Goal: Information Seeking & Learning: Learn about a topic

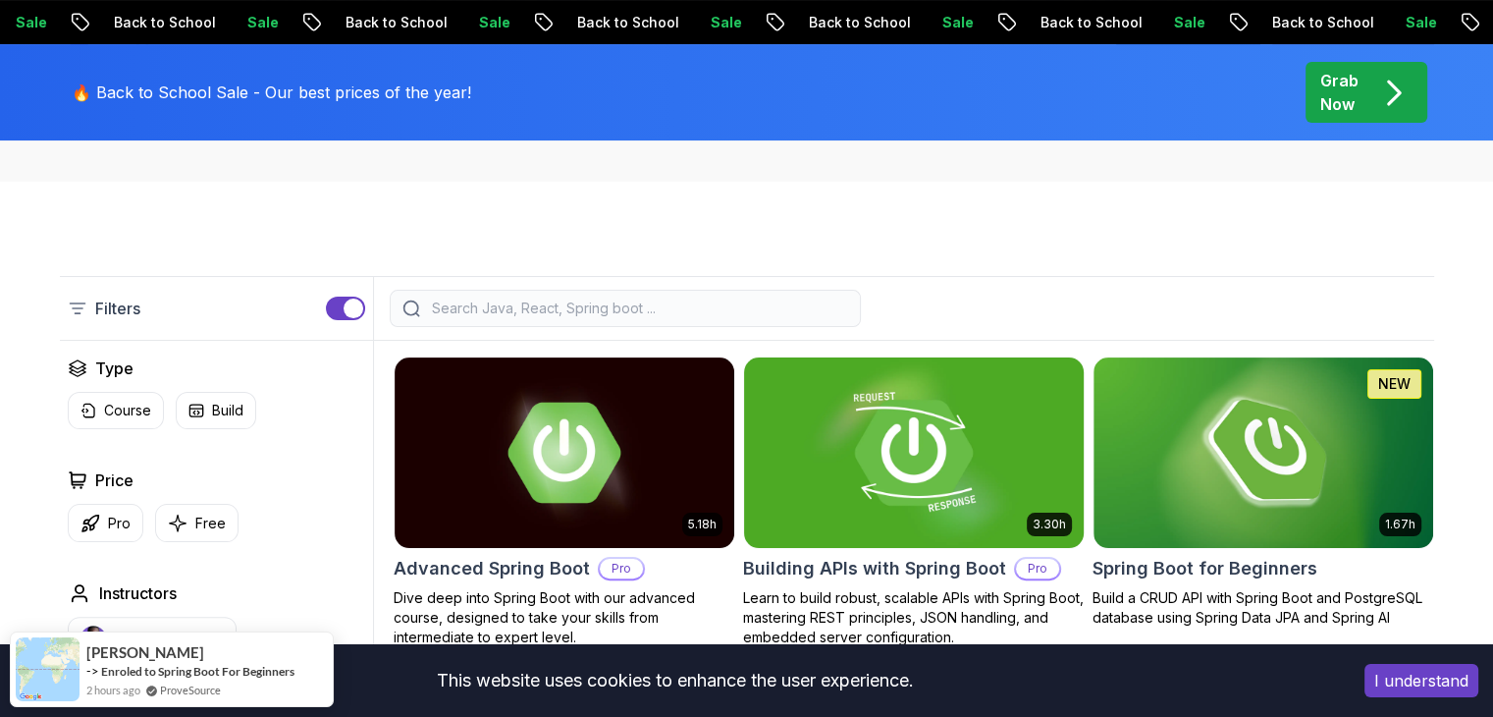
scroll to position [327, 0]
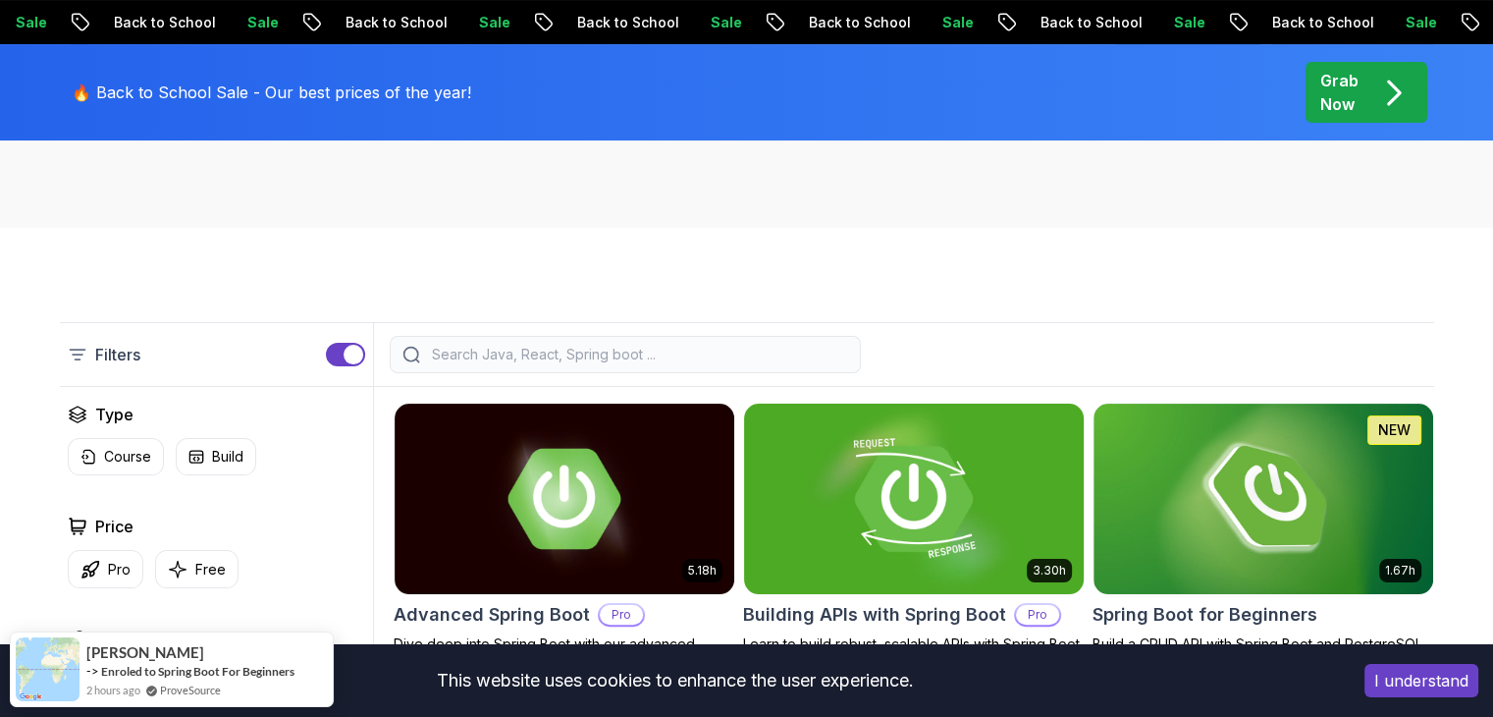
click at [896, 470] on img at bounding box center [913, 498] width 356 height 199
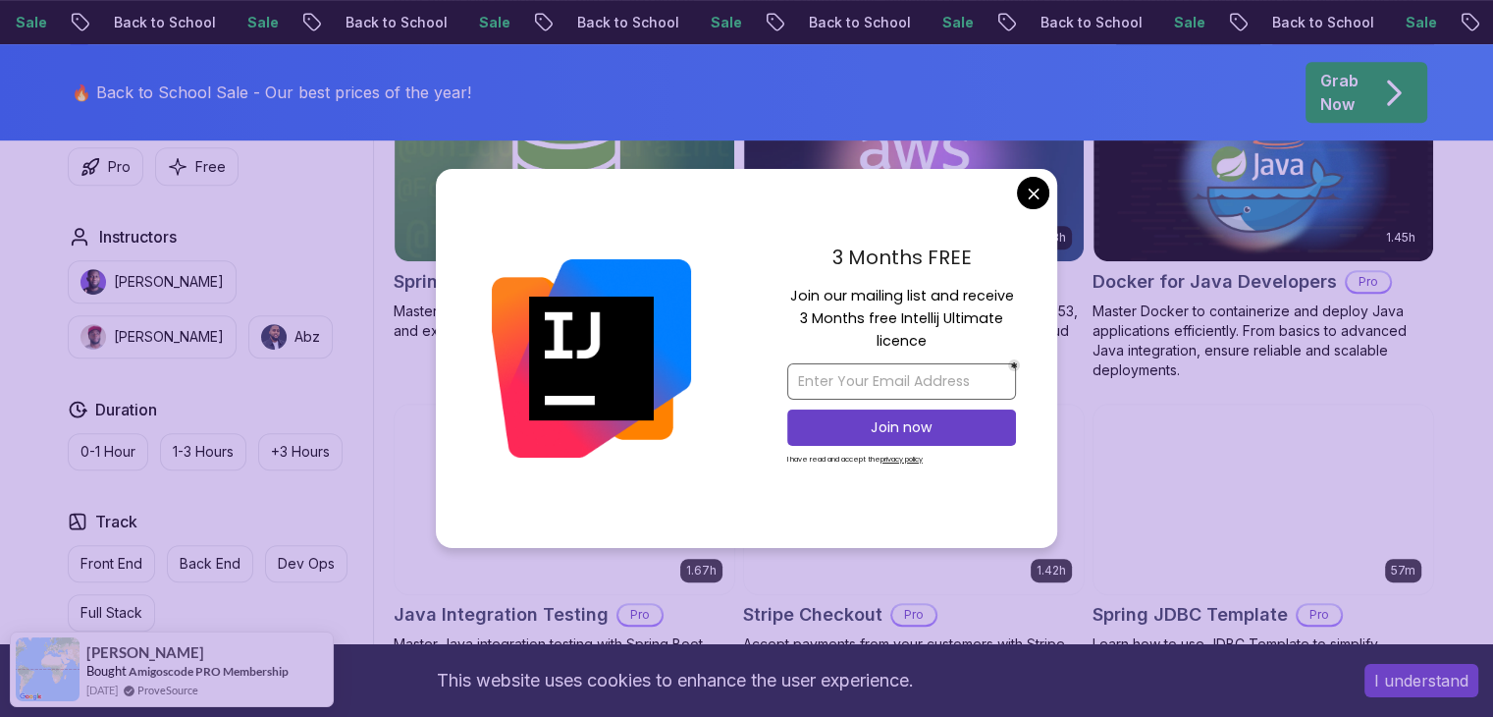
scroll to position [691, 0]
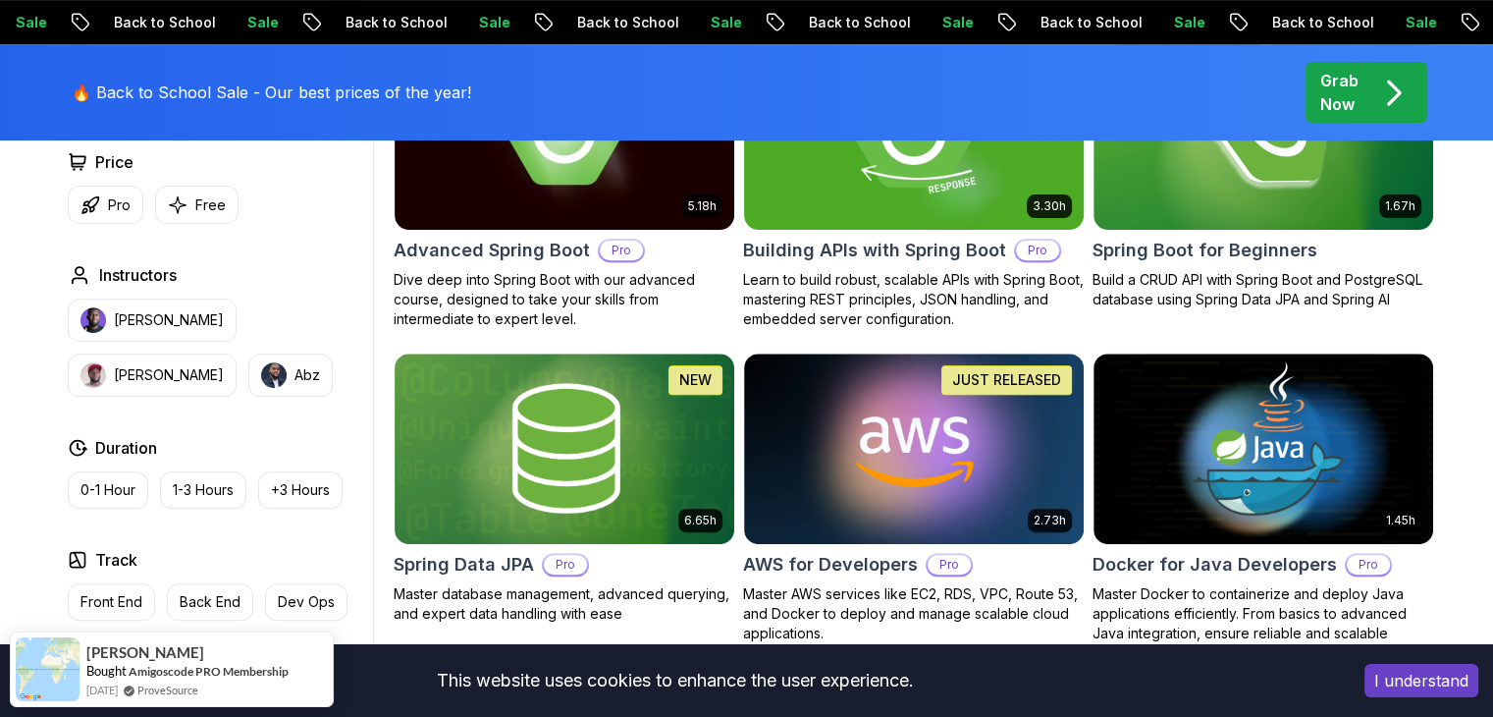
click at [626, 410] on img at bounding box center [564, 447] width 356 height 199
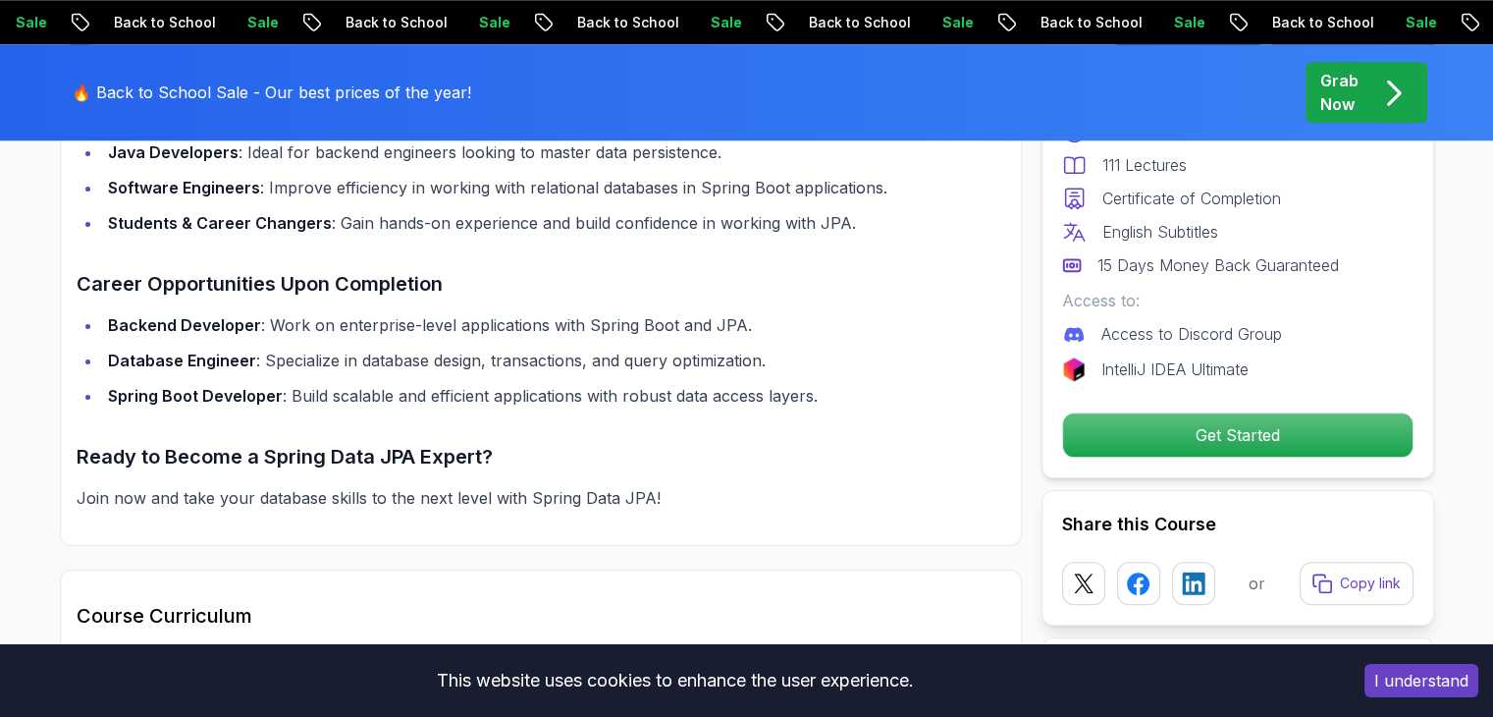
scroll to position [1799, 0]
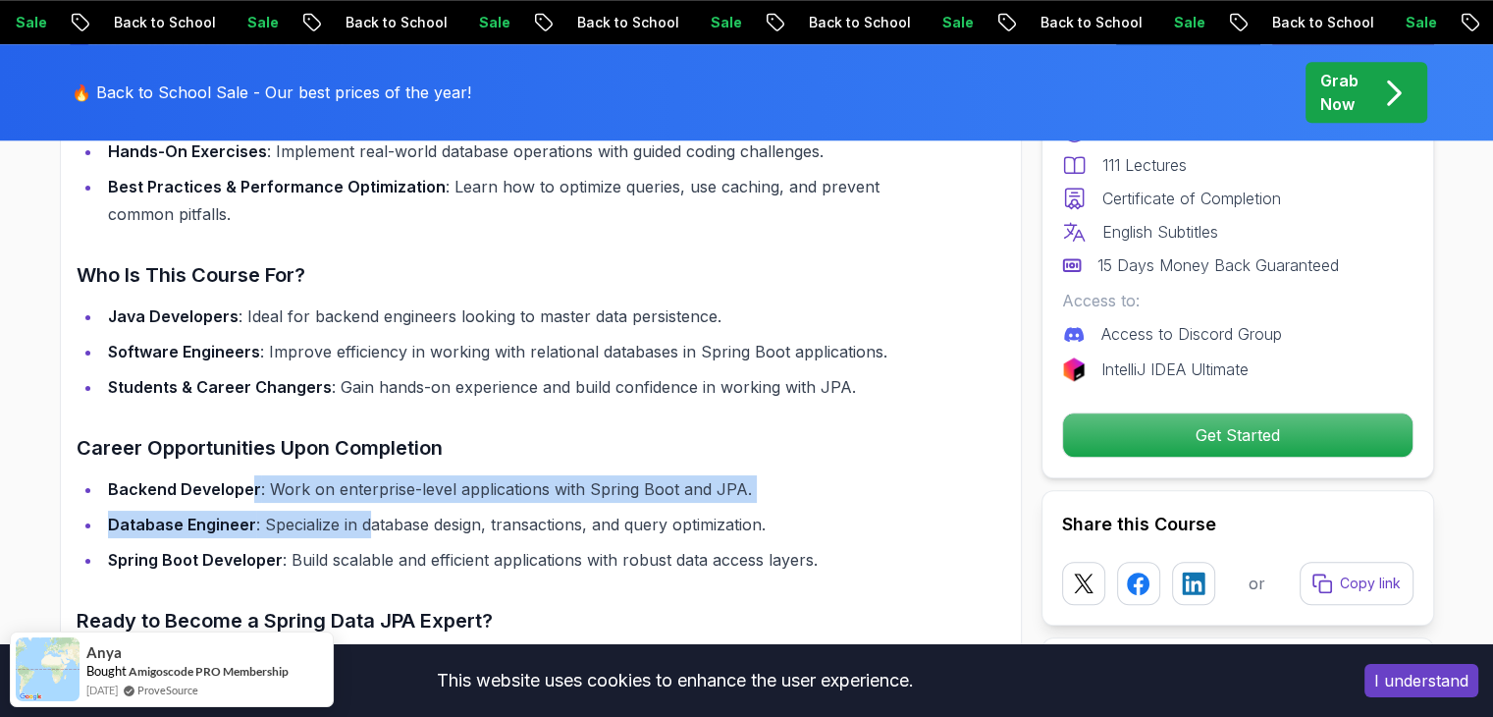
drag, startPoint x: 249, startPoint y: 470, endPoint x: 481, endPoint y: 499, distance: 233.4
click at [377, 489] on ul "Backend Developer : Work on enterprise-level applications with Spring Boot and …" at bounding box center [494, 524] width 835 height 98
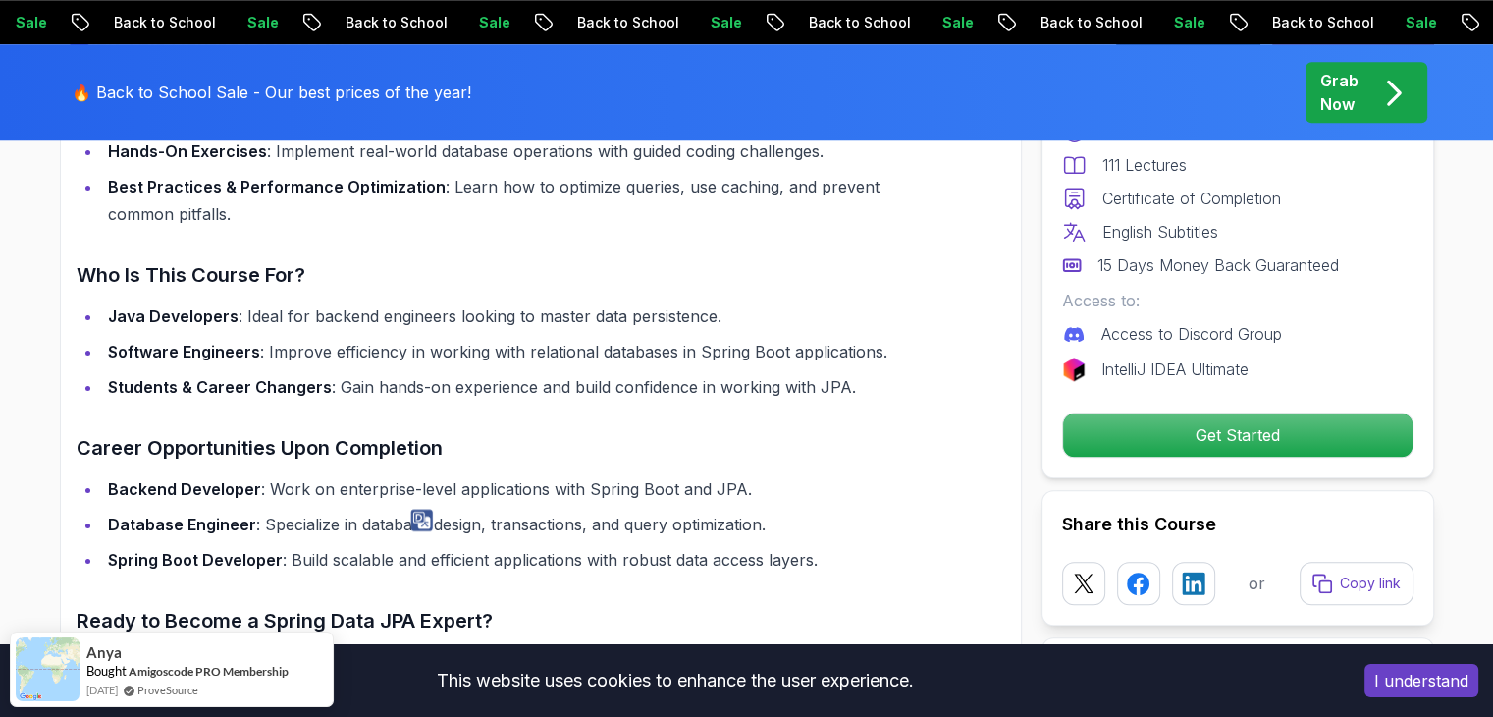
click at [548, 510] on li "Database Engineer : Specialize in database design, transactions, and query opti…" at bounding box center [507, 523] width 810 height 27
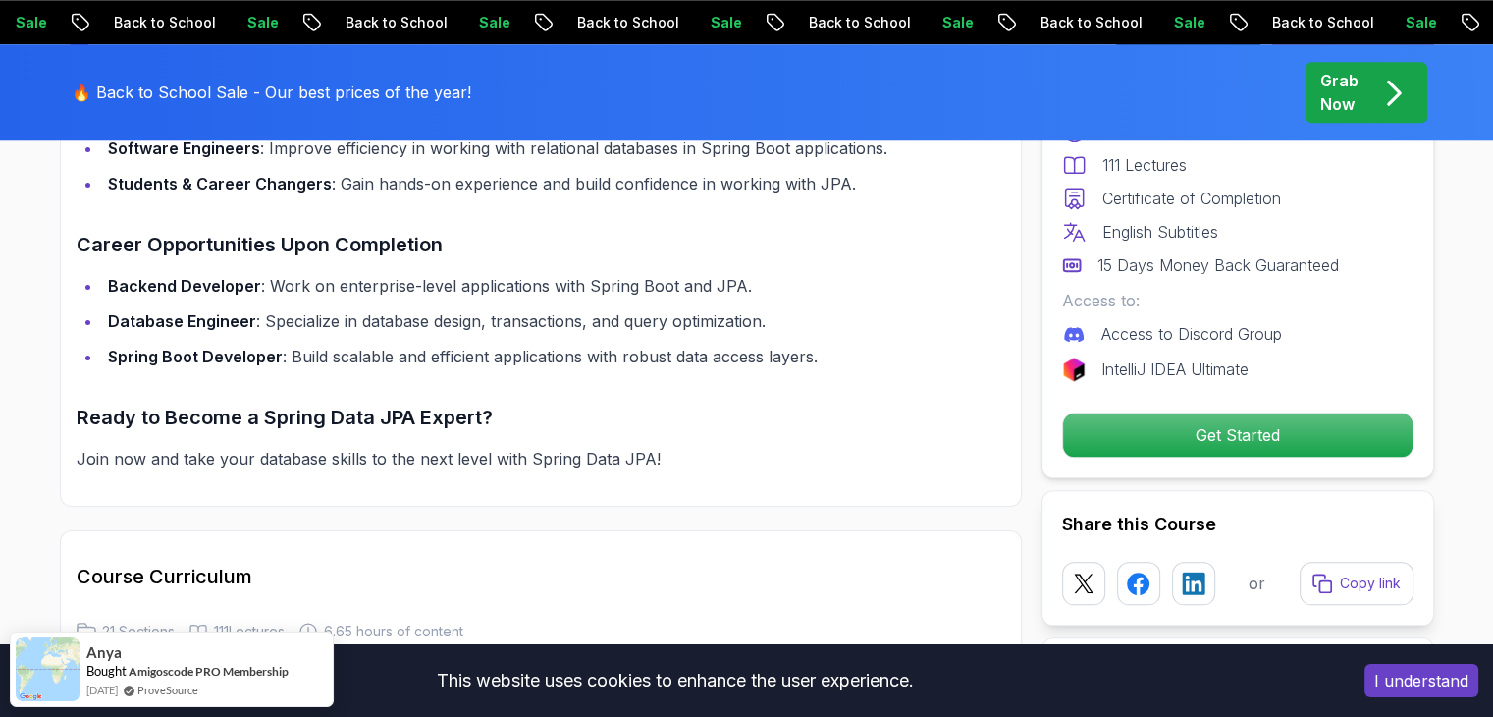
scroll to position [2454, 0]
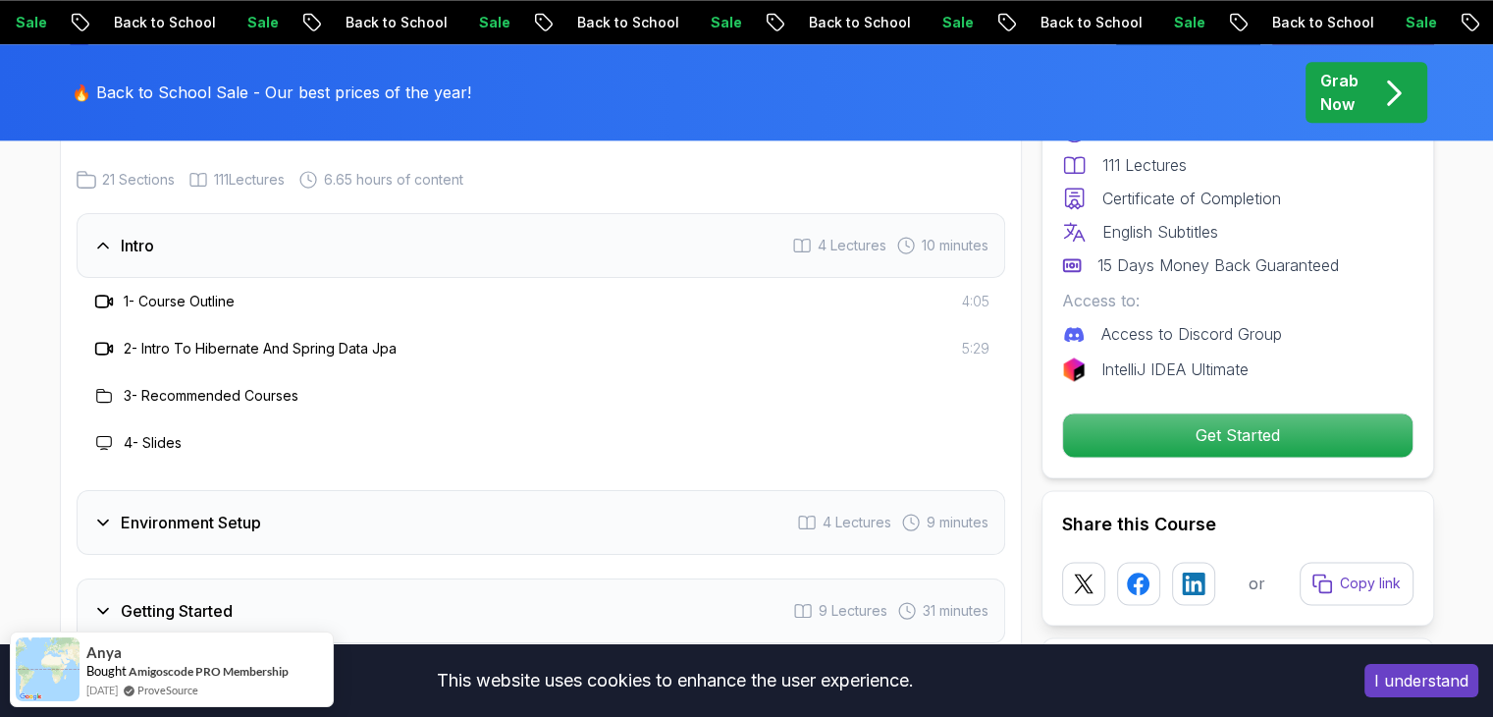
click at [175, 510] on h3 "Environment Setup" at bounding box center [191, 522] width 140 height 24
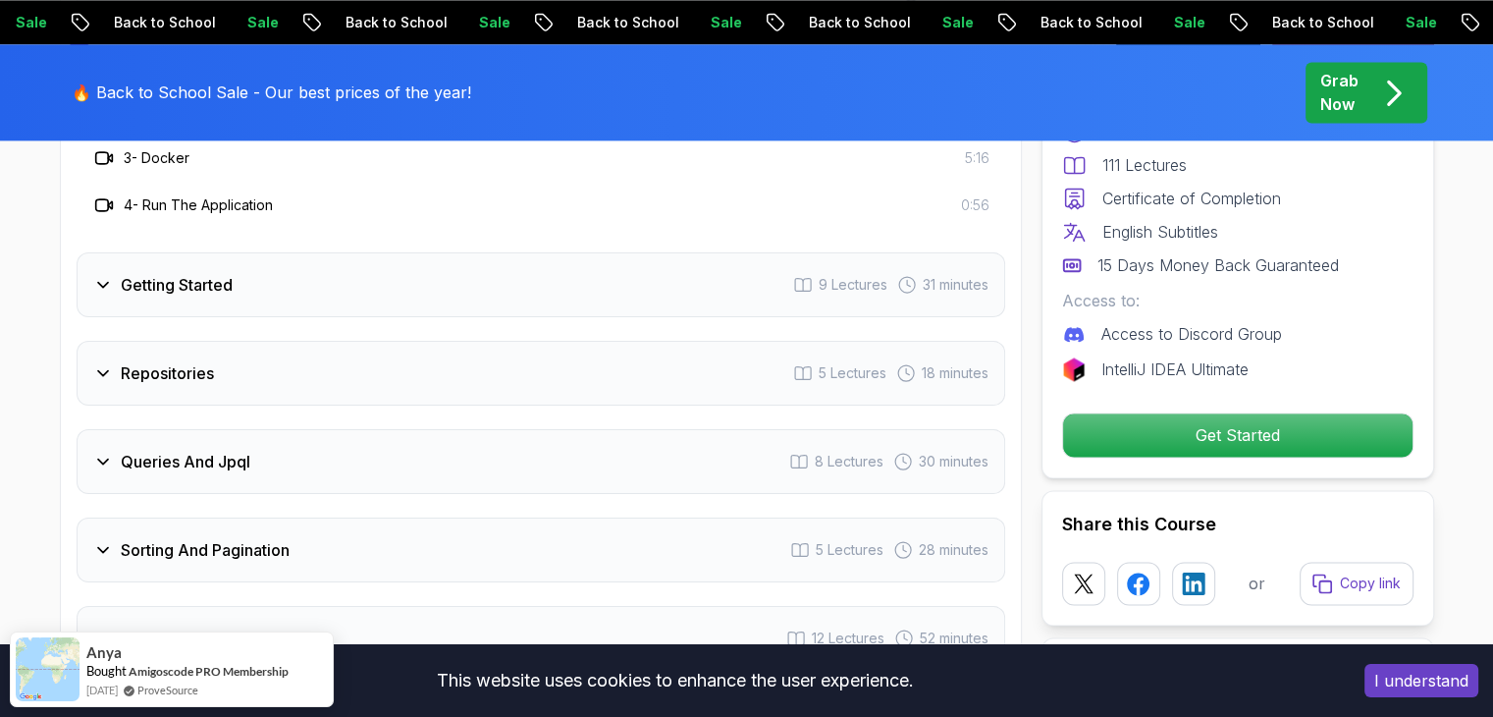
scroll to position [2781, 0]
click at [190, 354] on div "Repositories 5 Lectures 18 minutes" at bounding box center [541, 372] width 929 height 65
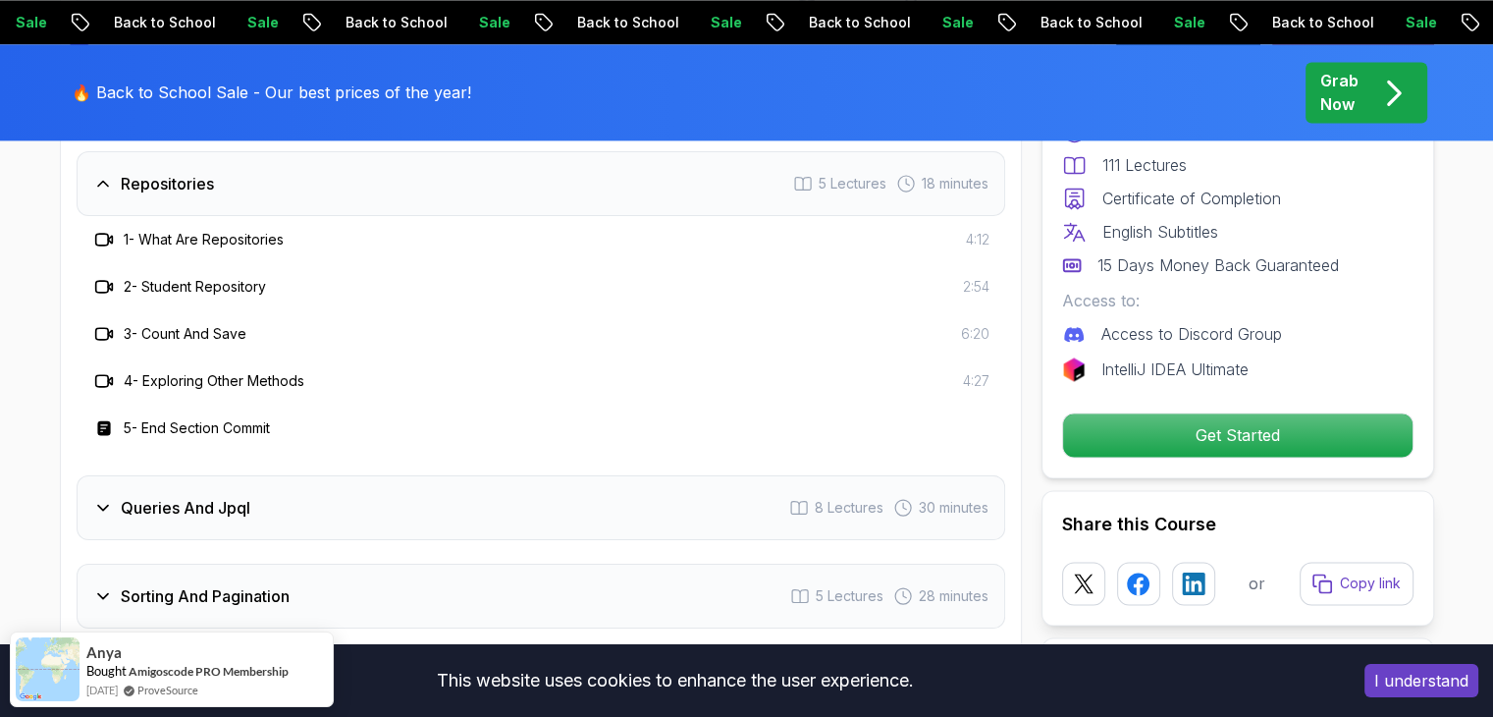
click at [276, 496] on div "Queries And Jpql 8 Lectures 30 minutes" at bounding box center [541, 507] width 929 height 65
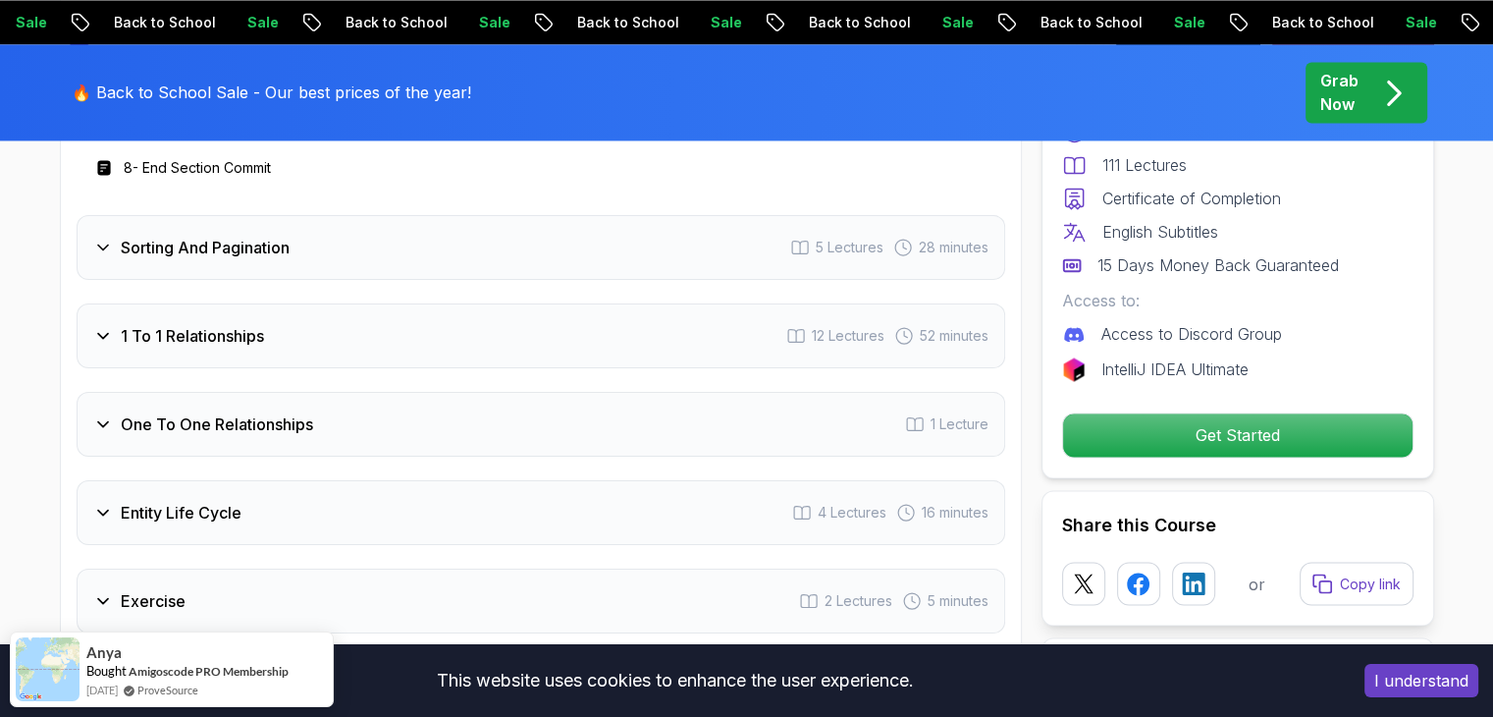
scroll to position [3272, 0]
